Goal: Communication & Community: Answer question/provide support

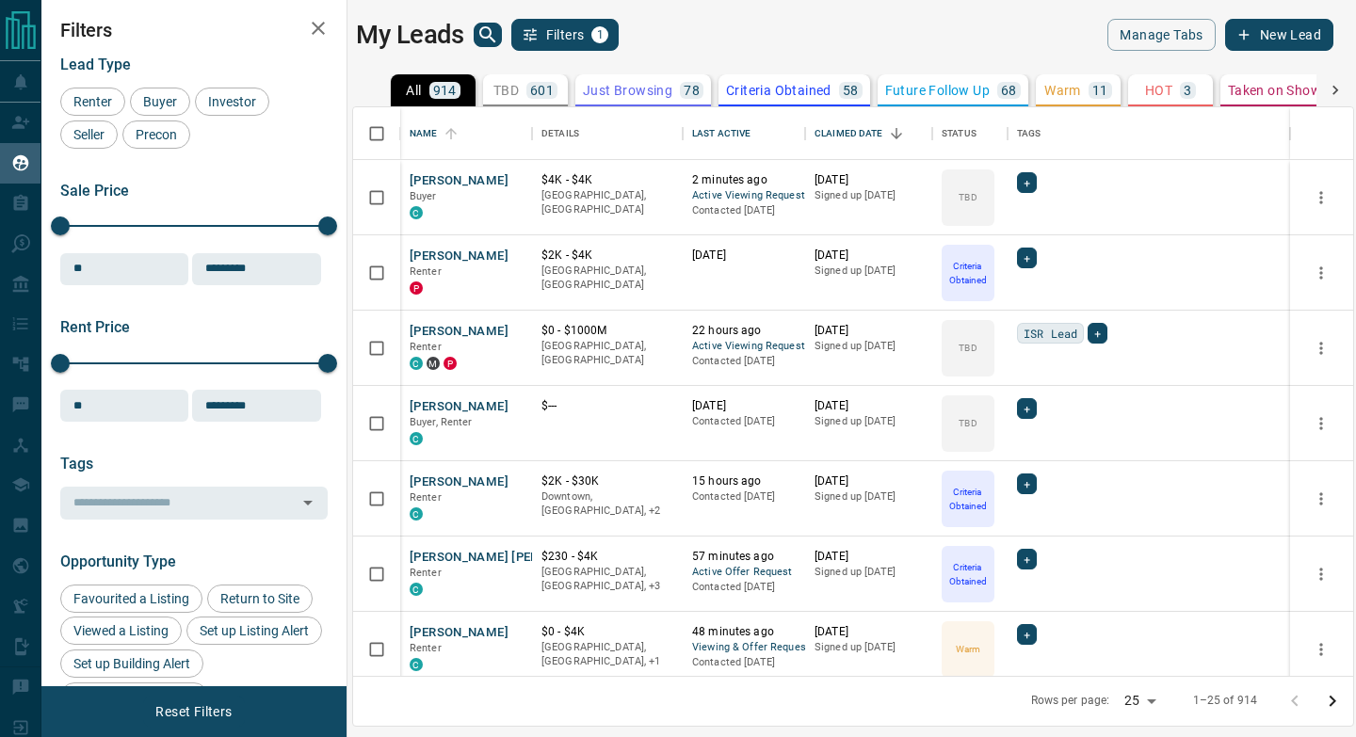
scroll to position [569, 1000]
click at [485, 182] on button "[PERSON_NAME]" at bounding box center [459, 181] width 99 height 18
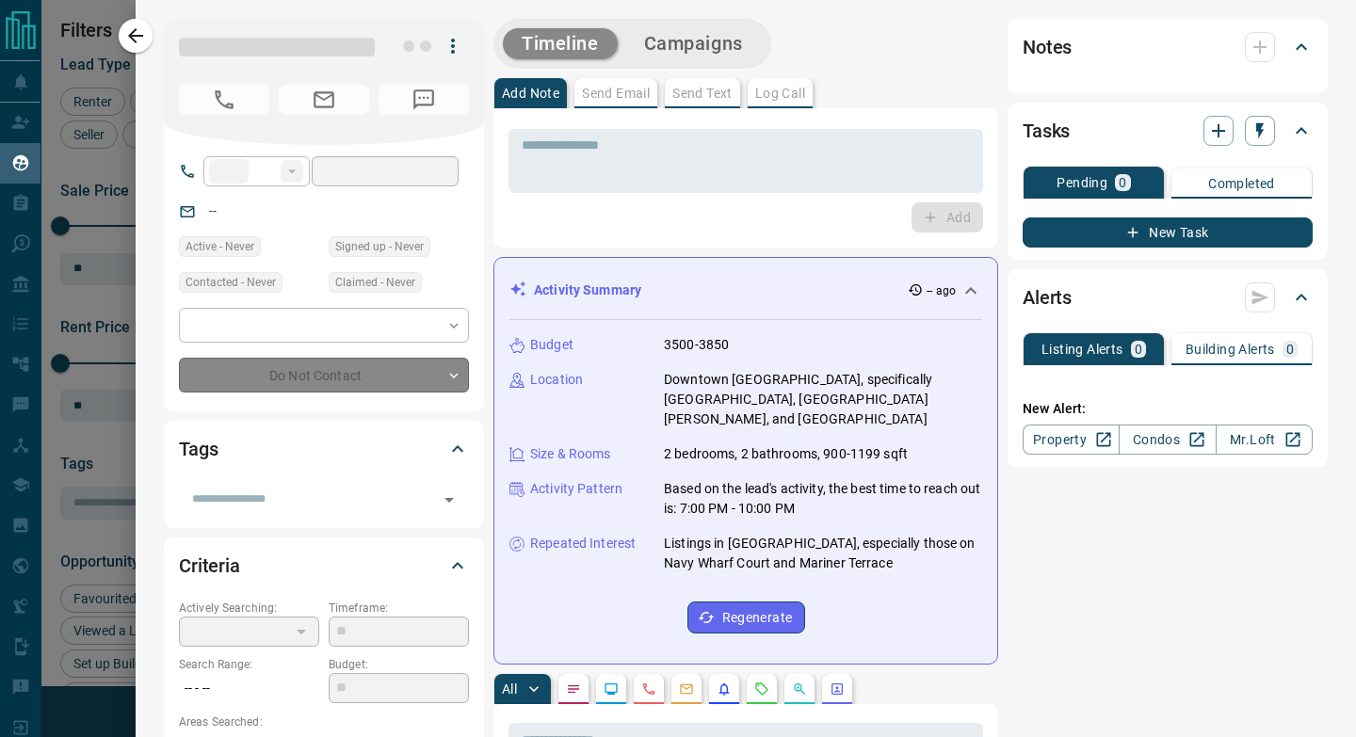
type input "**"
type input "**********"
type input "**"
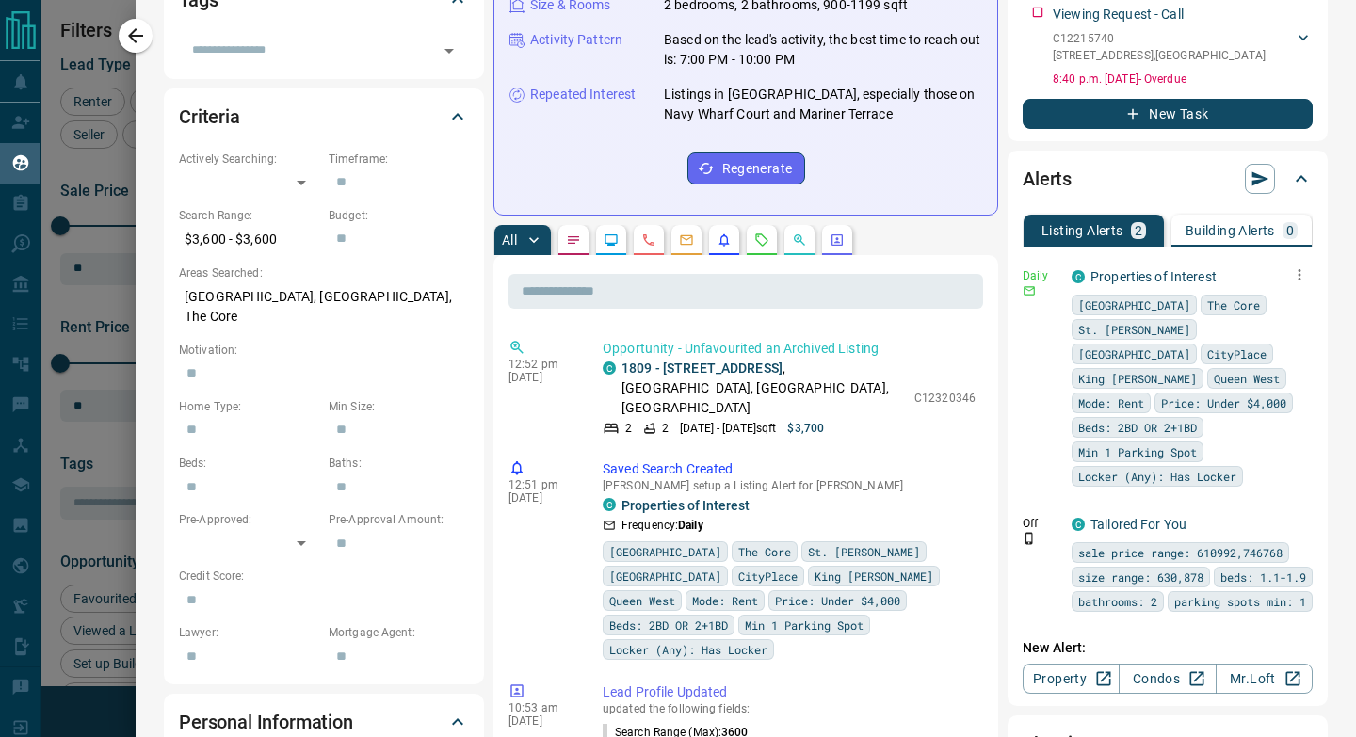
scroll to position [480, 0]
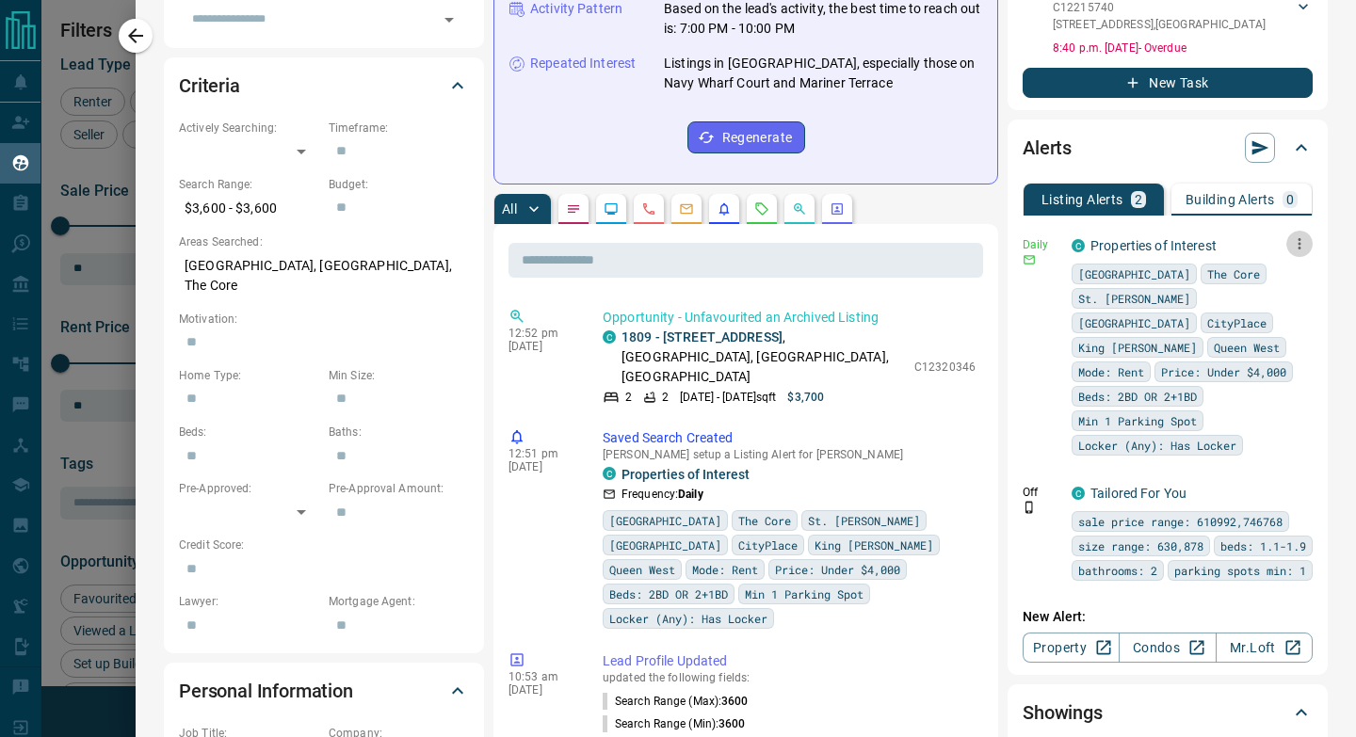
click at [1309, 243] on button "button" at bounding box center [1299, 244] width 26 height 26
click at [1284, 277] on li "Send" at bounding box center [1270, 280] width 83 height 30
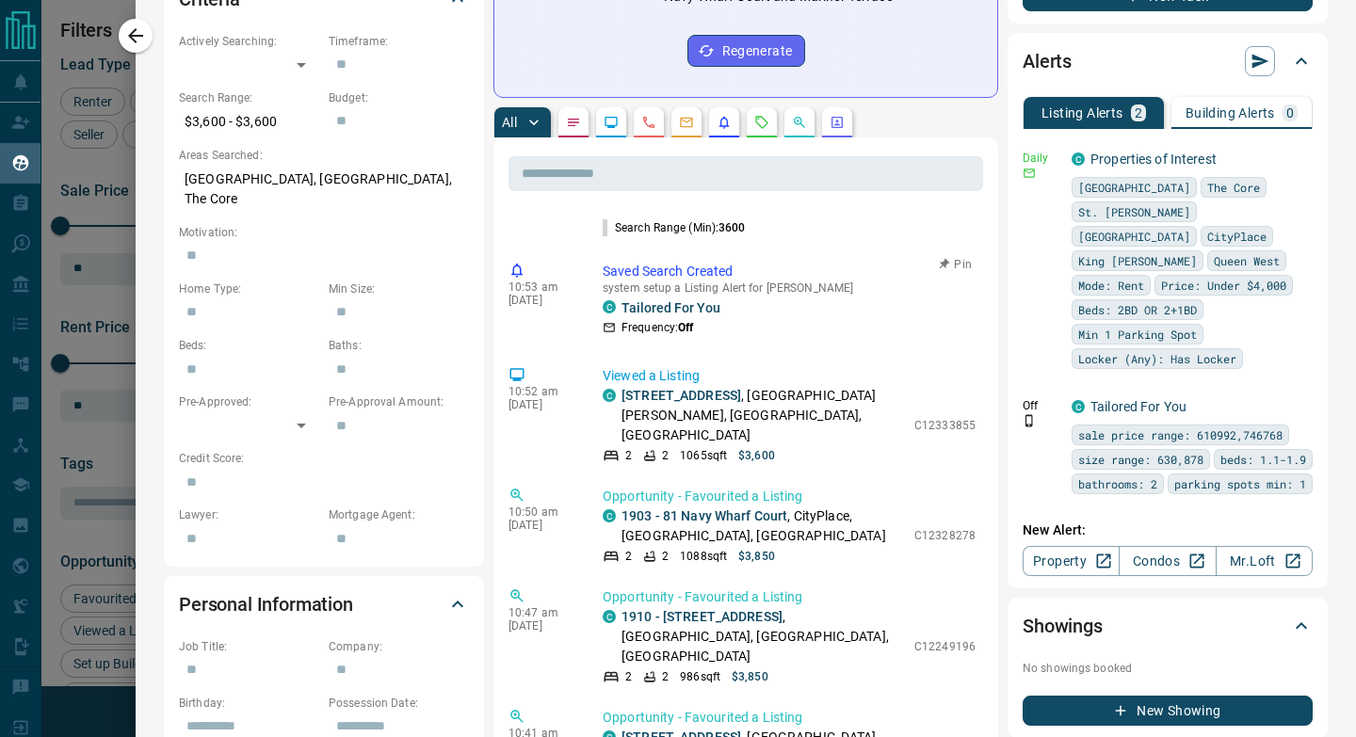
scroll to position [411, 0]
click at [665, 508] on link "1903 - 81 Navy Wharf Court" at bounding box center [705, 515] width 166 height 15
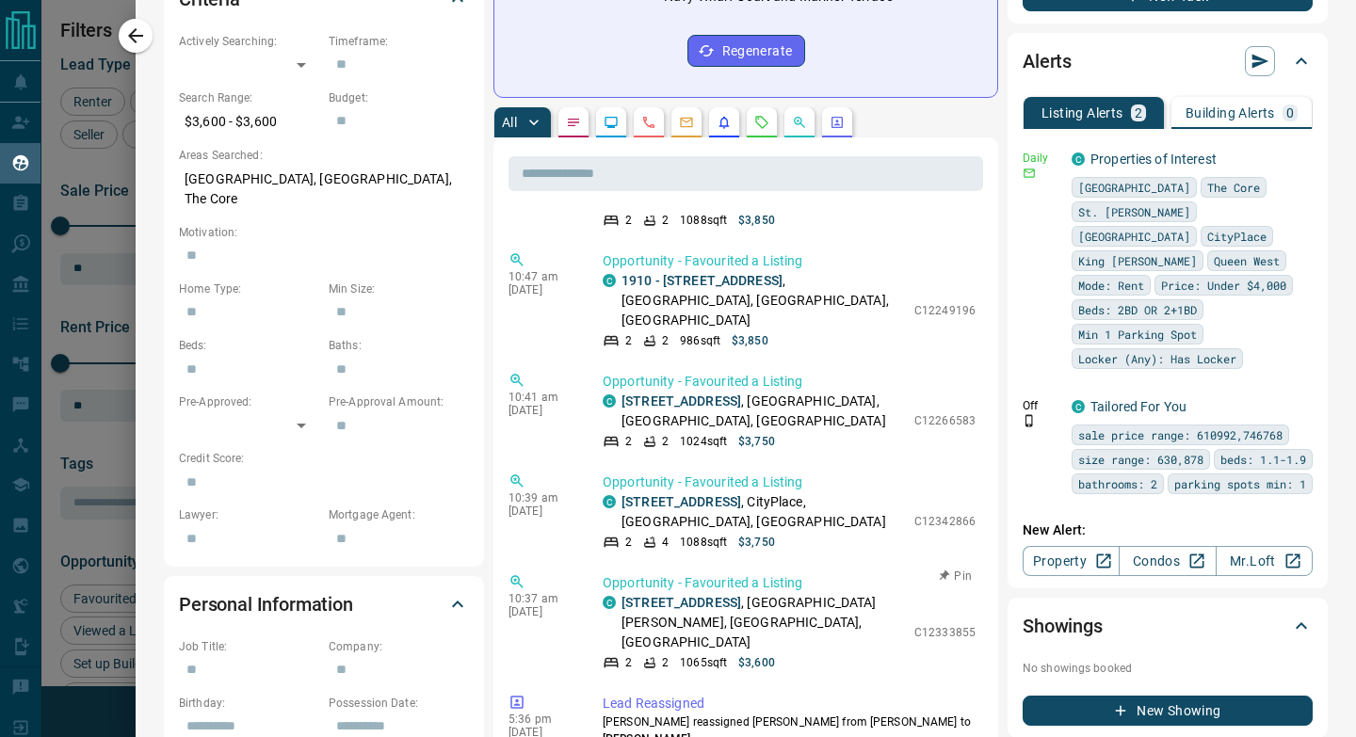
scroll to position [730, 0]
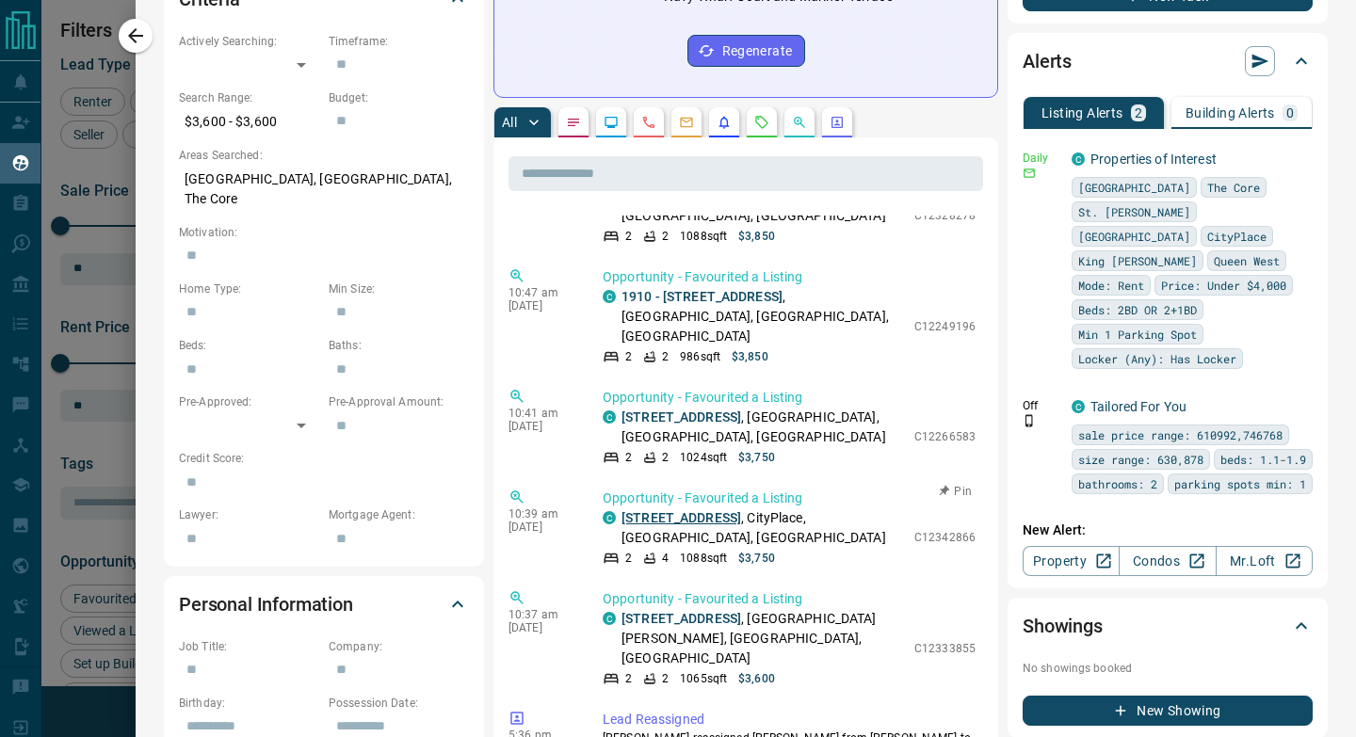
click at [709, 510] on link "[STREET_ADDRESS]" at bounding box center [682, 517] width 120 height 15
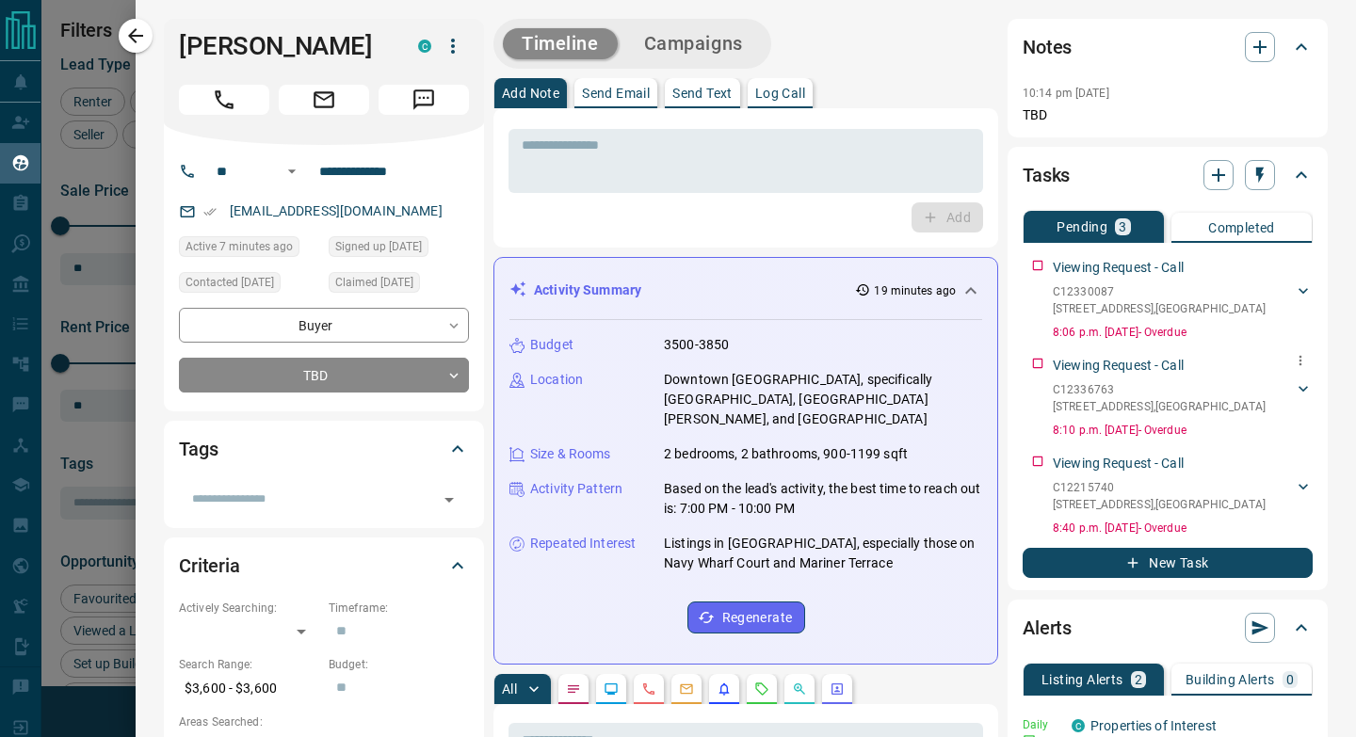
scroll to position [308, 0]
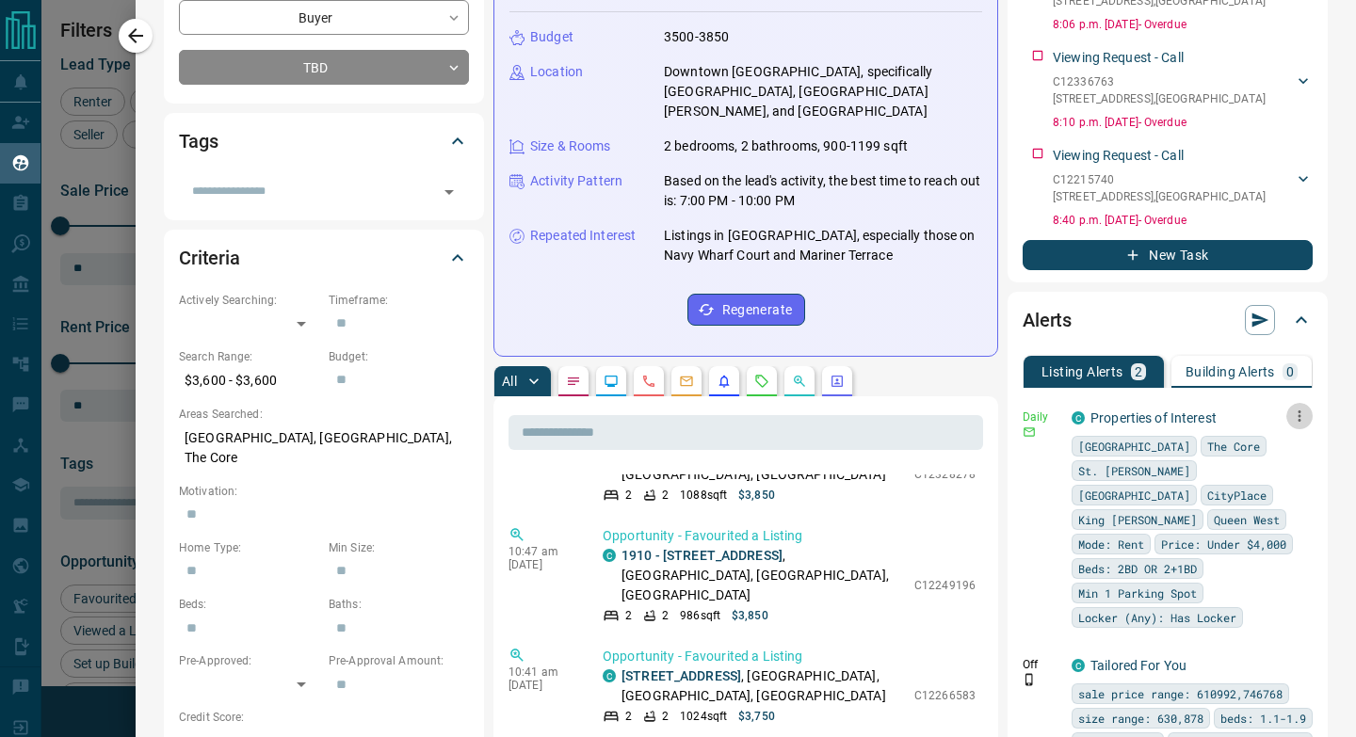
click at [1297, 417] on icon "button" at bounding box center [1299, 416] width 17 height 17
click at [1287, 453] on li "Send" at bounding box center [1270, 452] width 83 height 30
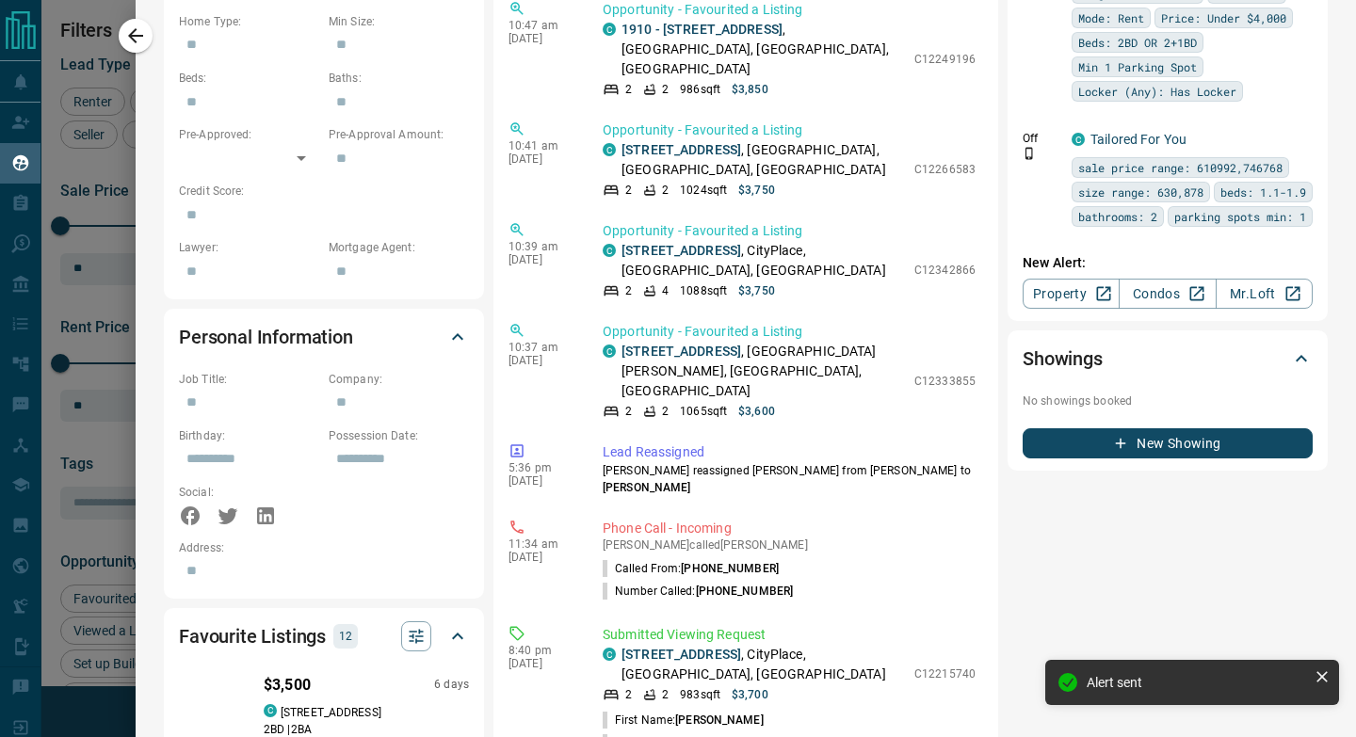
scroll to position [0, 0]
